Goal: Contribute content: Add original content to the website for others to see

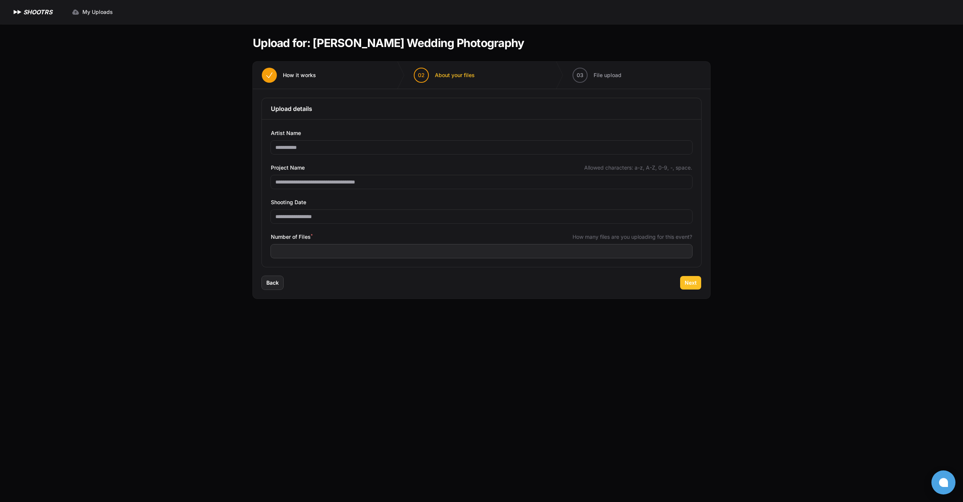
click at [693, 281] on span "Next" at bounding box center [691, 283] width 12 height 8
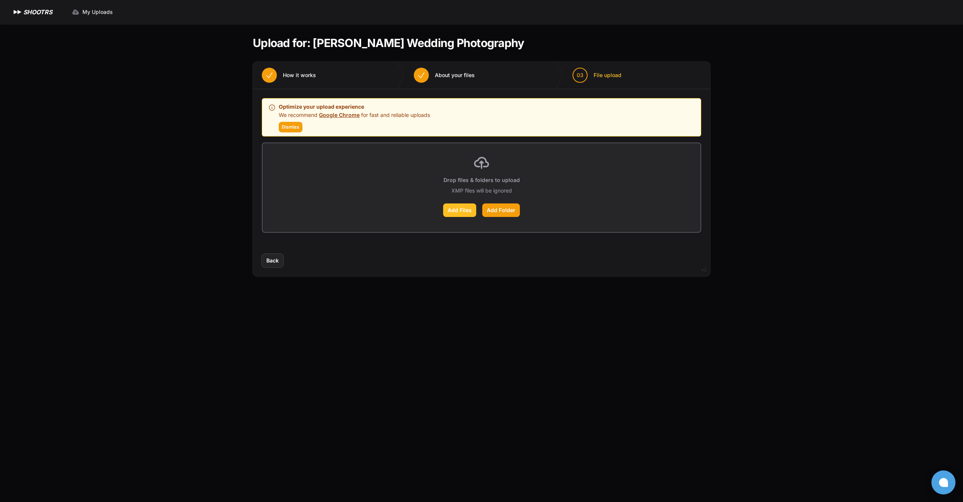
click at [472, 215] on label "Add Files" at bounding box center [459, 211] width 33 height 14
click at [0, 0] on input "Add Files" at bounding box center [0, 0] width 0 height 0
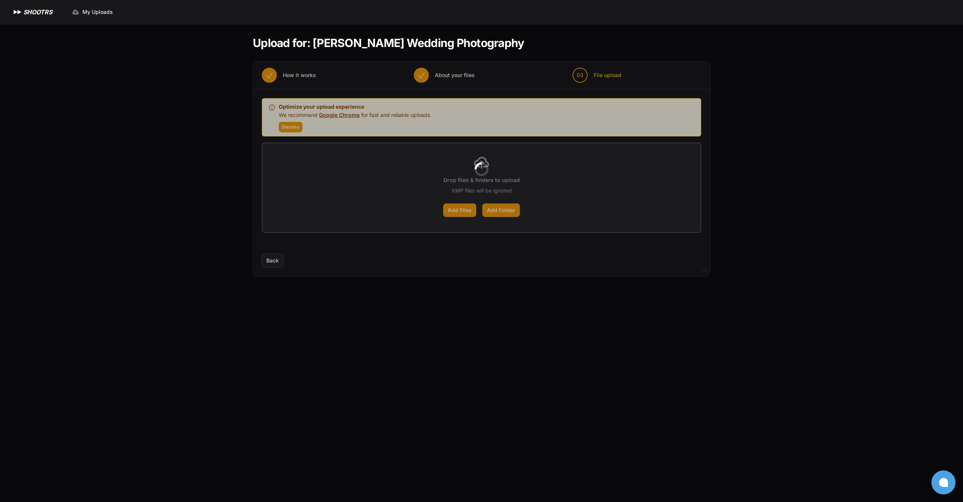
click at [286, 128] on div at bounding box center [482, 169] width 458 height 215
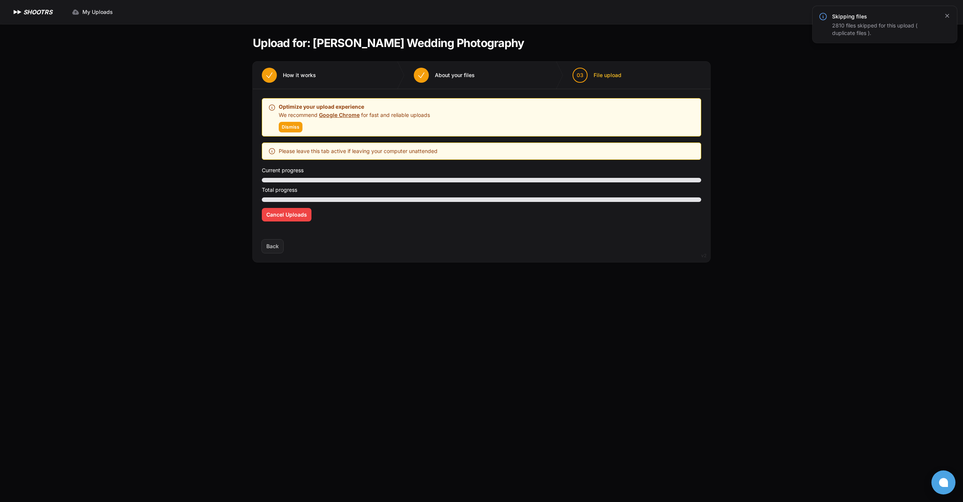
click at [947, 14] on icon "button" at bounding box center [948, 16] width 8 height 8
click at [298, 126] on span "Dismiss" at bounding box center [291, 127] width 18 height 6
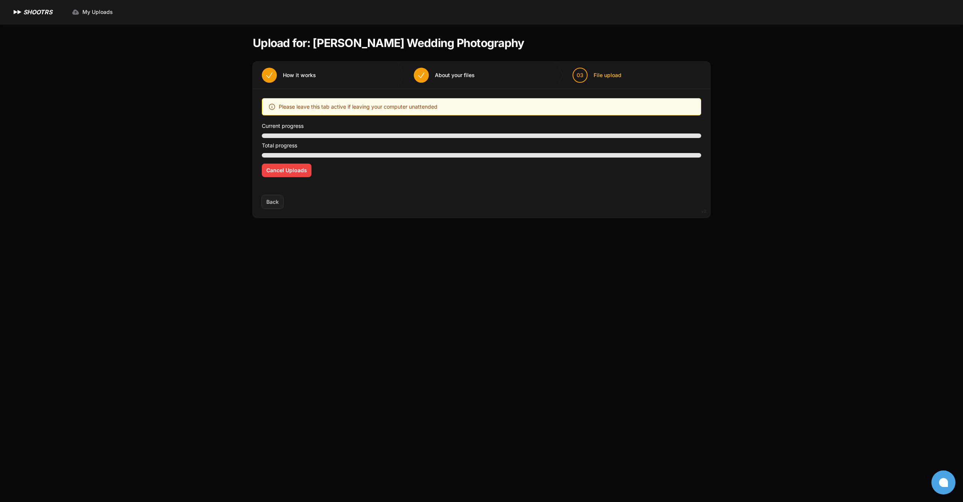
click at [749, 106] on div "Expand sidebar Collapse sidebar SHOOTRS SHOOTRS My Uploads" at bounding box center [481, 251] width 963 height 502
click at [283, 168] on span "Cancel Uploads" at bounding box center [286, 171] width 41 height 8
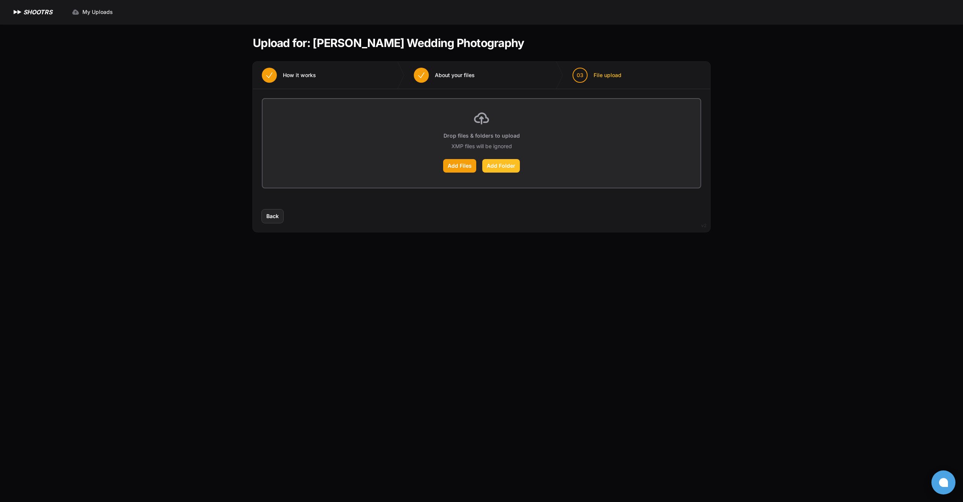
click at [489, 166] on label "Add Folder" at bounding box center [501, 166] width 38 height 14
click at [0, 0] on input "Add Folder" at bounding box center [0, 0] width 0 height 0
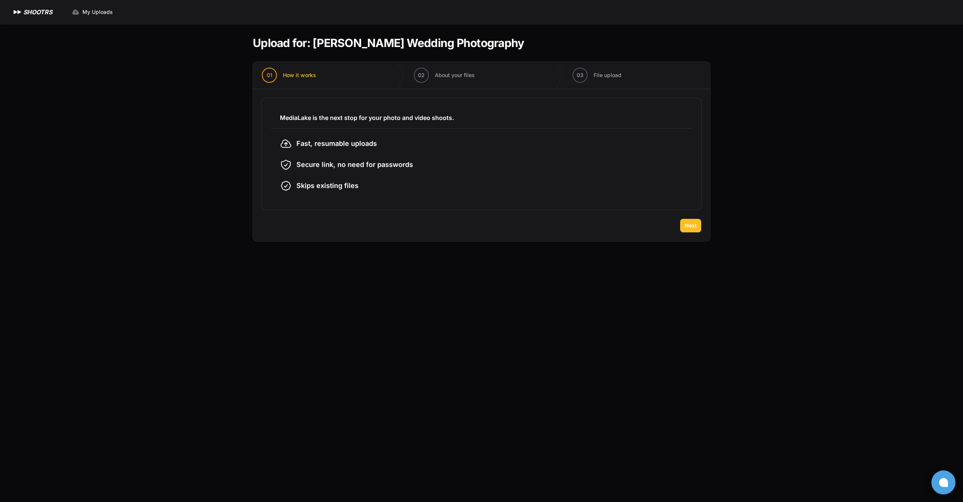
click at [698, 227] on button "Next" at bounding box center [690, 226] width 21 height 14
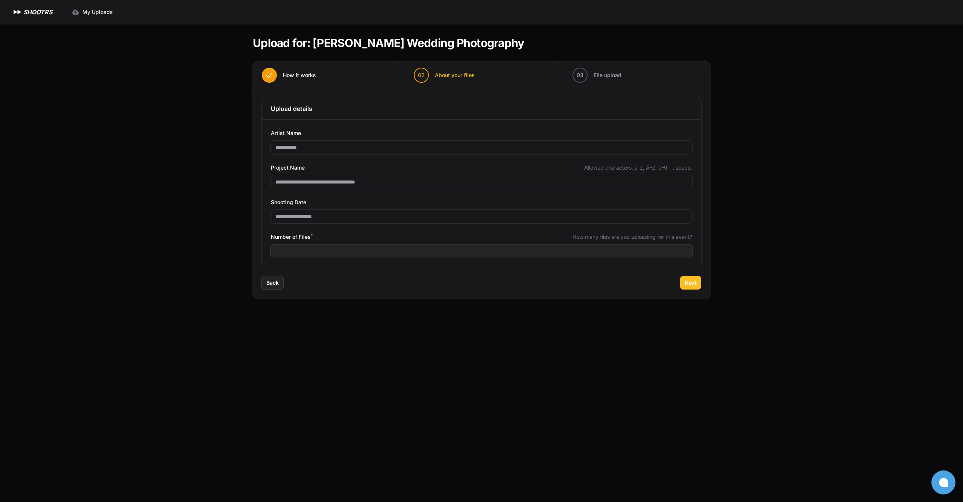
click at [698, 285] on button "Next" at bounding box center [690, 283] width 21 height 14
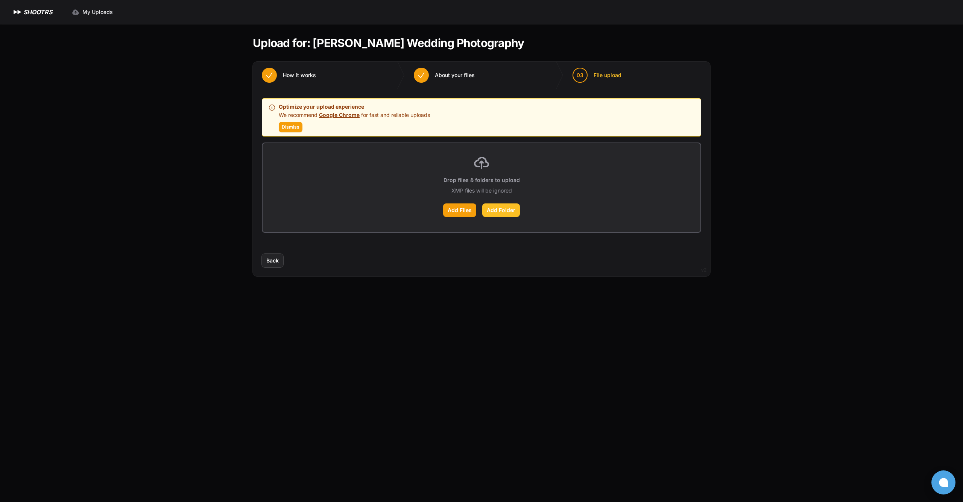
click at [503, 214] on label "Add Folder" at bounding box center [501, 211] width 38 height 14
click at [0, 0] on input "Add Folder" at bounding box center [0, 0] width 0 height 0
click at [294, 128] on span "Dismiss" at bounding box center [291, 127] width 18 height 6
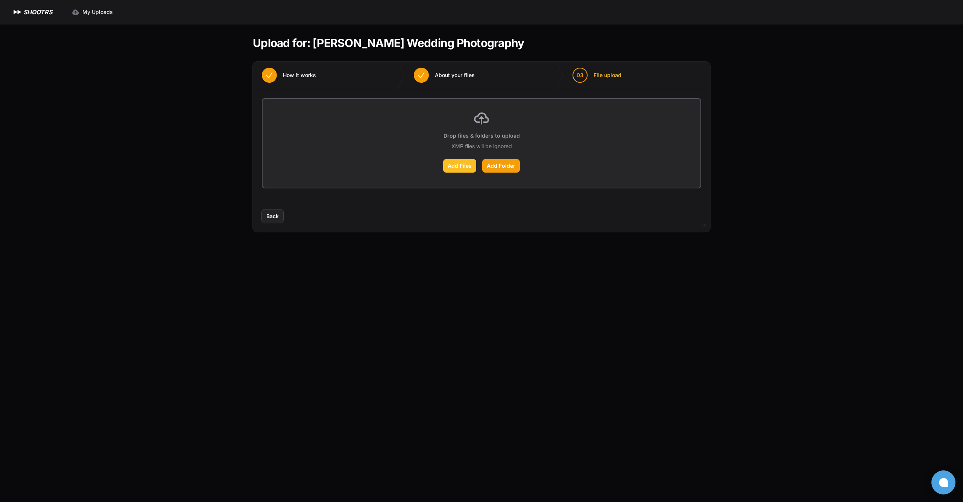
click at [459, 166] on label "Add Files" at bounding box center [459, 166] width 33 height 14
click at [0, 0] on input "Add Files" at bounding box center [0, 0] width 0 height 0
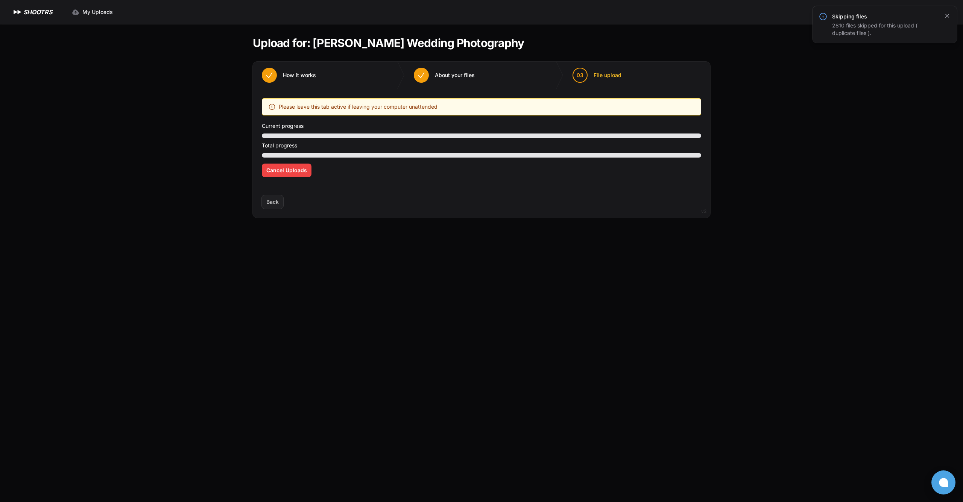
click at [946, 17] on icon "button" at bounding box center [948, 16] width 4 height 4
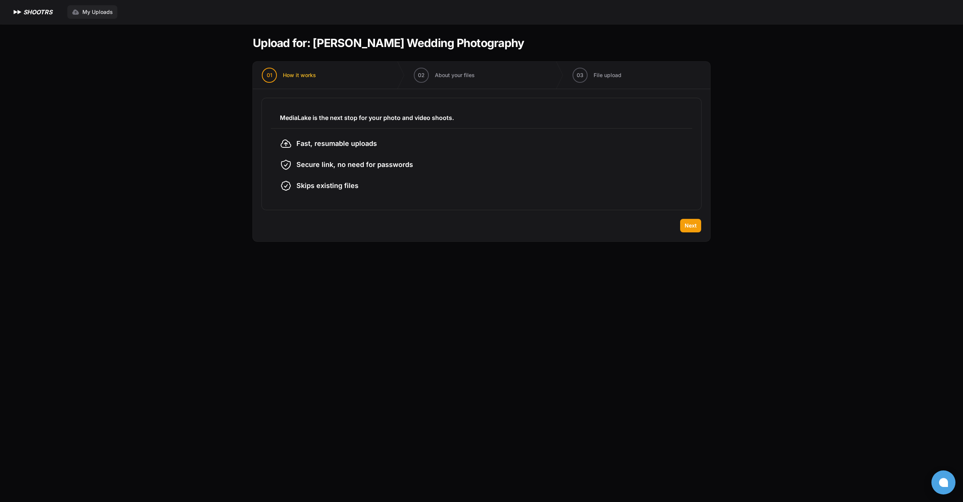
click at [86, 12] on span "My Uploads" at bounding box center [97, 12] width 30 height 8
click at [689, 225] on span "Next" at bounding box center [691, 226] width 12 height 8
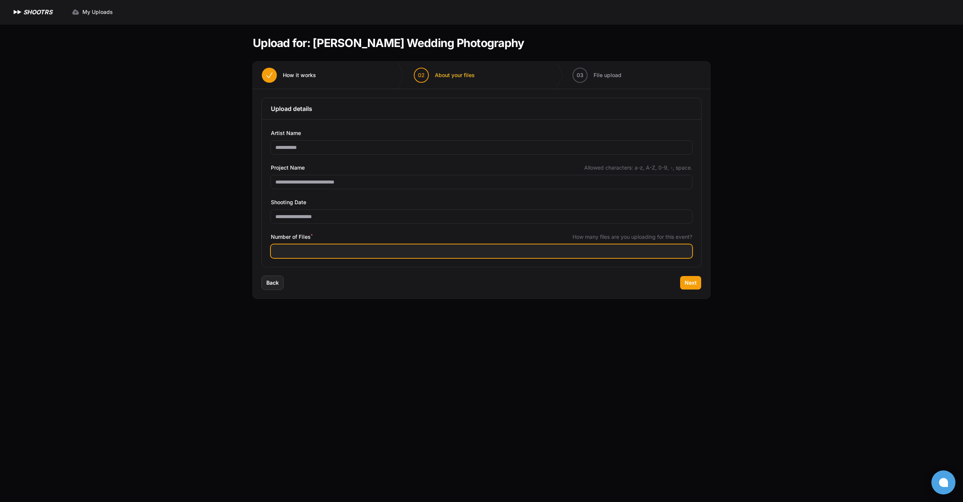
click at [436, 254] on input "Number of Files *" at bounding box center [481, 252] width 421 height 14
type input "****"
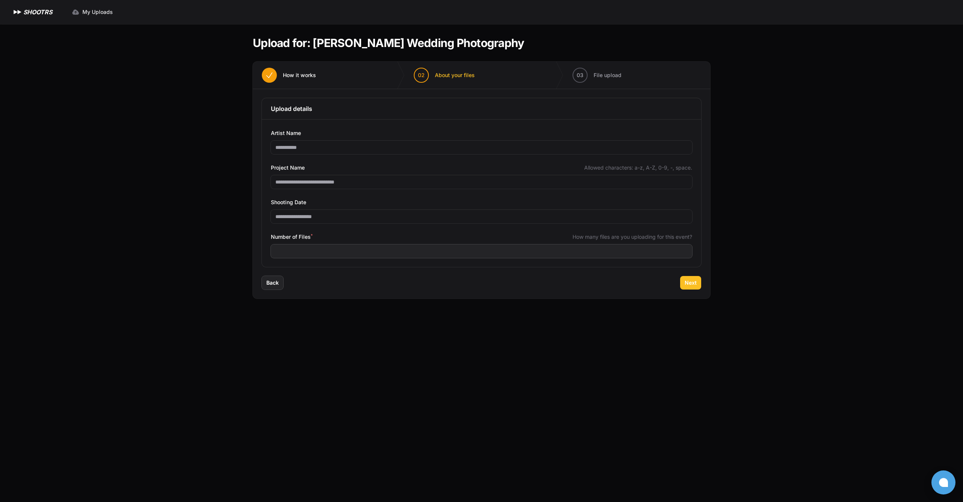
click at [694, 282] on span "Next" at bounding box center [691, 283] width 12 height 8
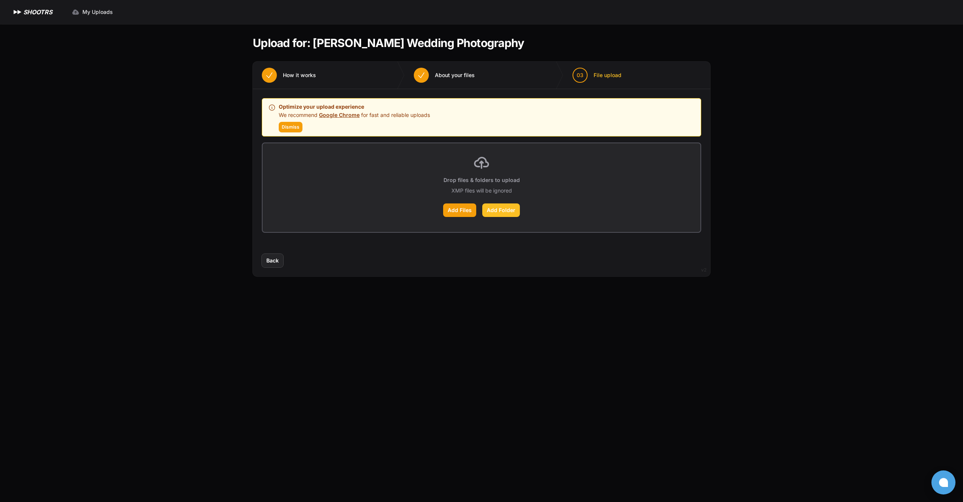
click at [491, 210] on label "Add Folder" at bounding box center [501, 211] width 38 height 14
click at [0, 0] on input "Add Folder" at bounding box center [0, 0] width 0 height 0
click at [98, 13] on span "My Uploads" at bounding box center [97, 12] width 30 height 8
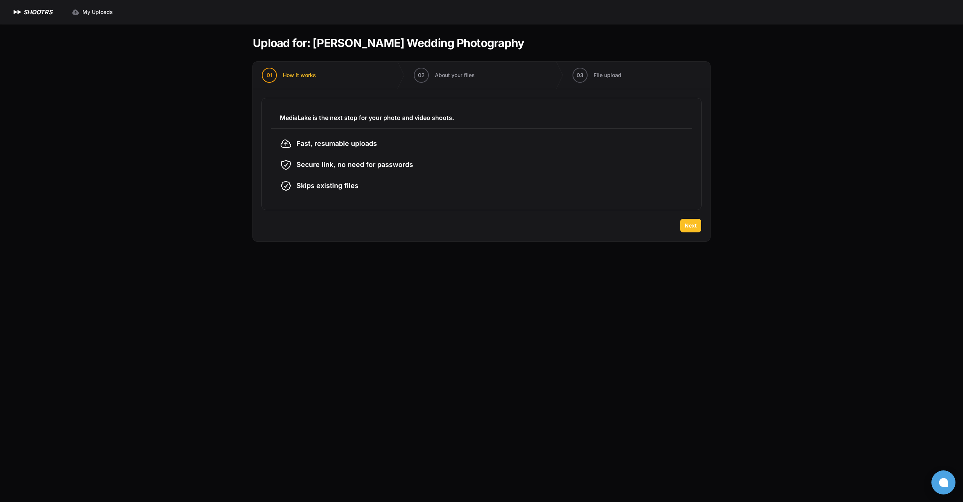
click at [688, 225] on span "Next" at bounding box center [691, 226] width 12 height 8
type input "**********"
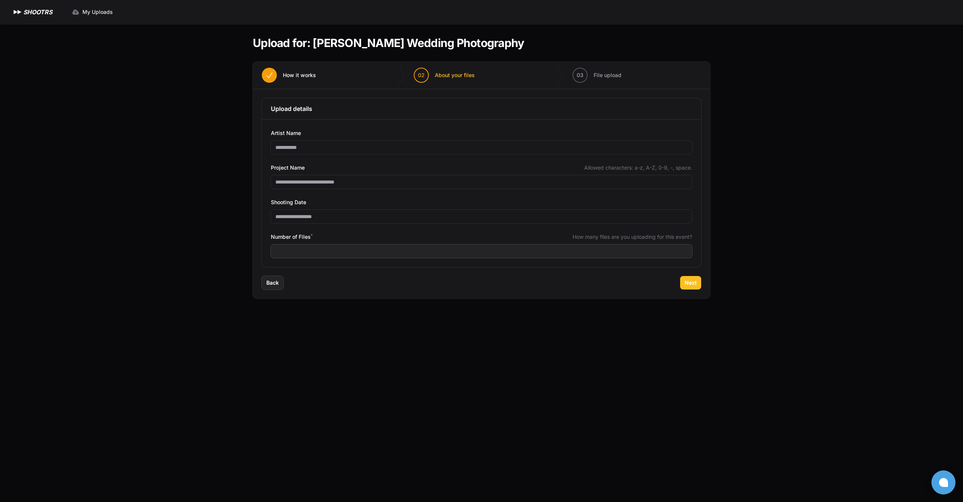
click at [694, 282] on span "Next" at bounding box center [691, 283] width 12 height 8
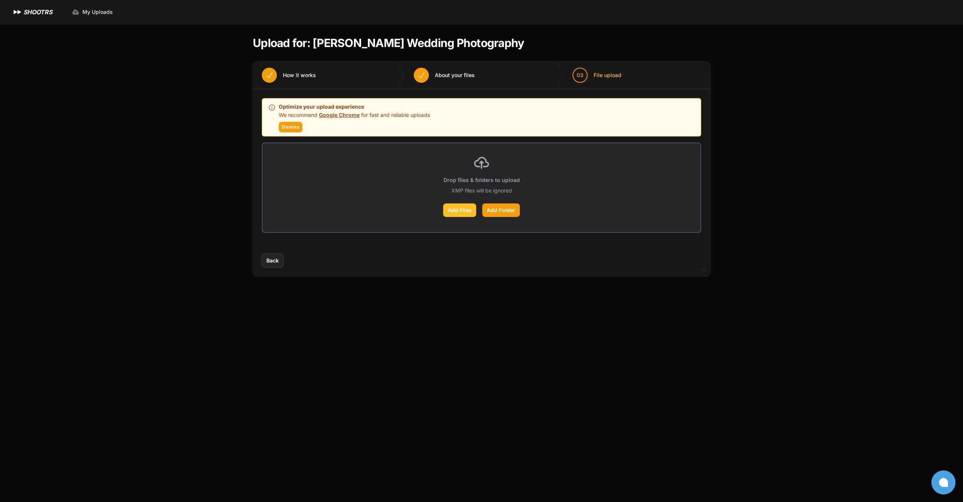
click at [466, 213] on label "Add Files" at bounding box center [459, 211] width 33 height 14
click at [0, 0] on input "Add Files" at bounding box center [0, 0] width 0 height 0
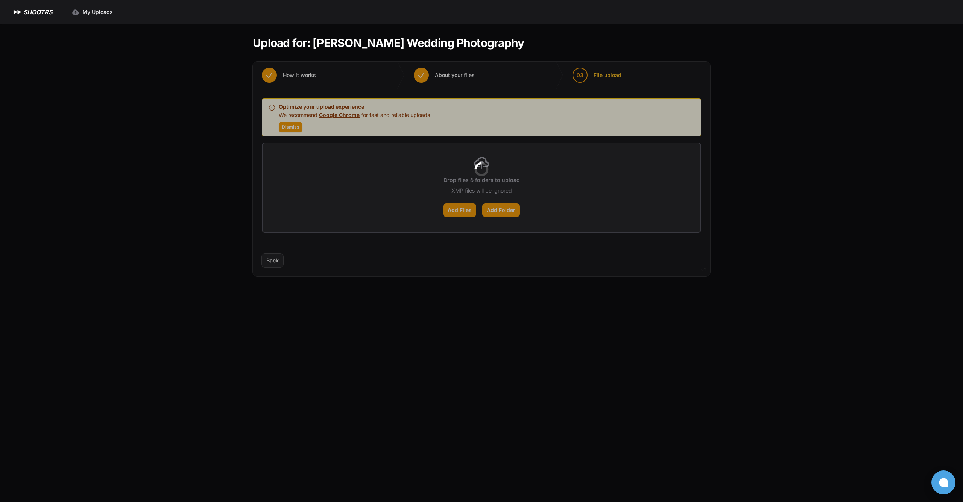
click at [287, 123] on div at bounding box center [482, 169] width 458 height 215
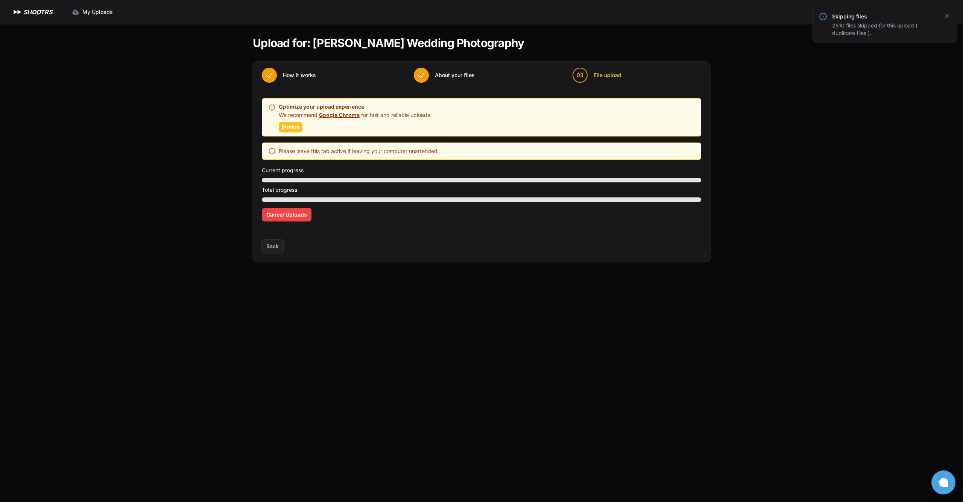
click at [292, 128] on span "Dismiss" at bounding box center [291, 127] width 18 height 6
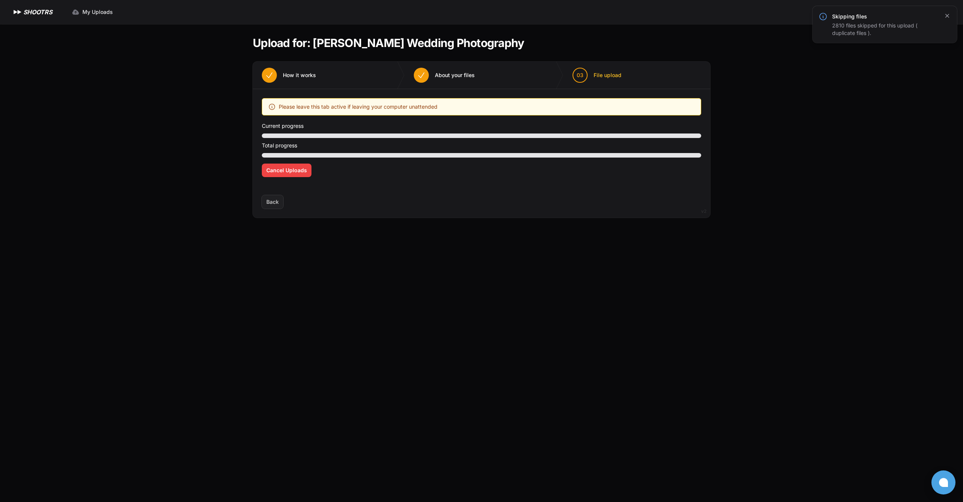
click at [949, 17] on icon "button" at bounding box center [948, 16] width 8 height 8
